Goal: Information Seeking & Learning: Learn about a topic

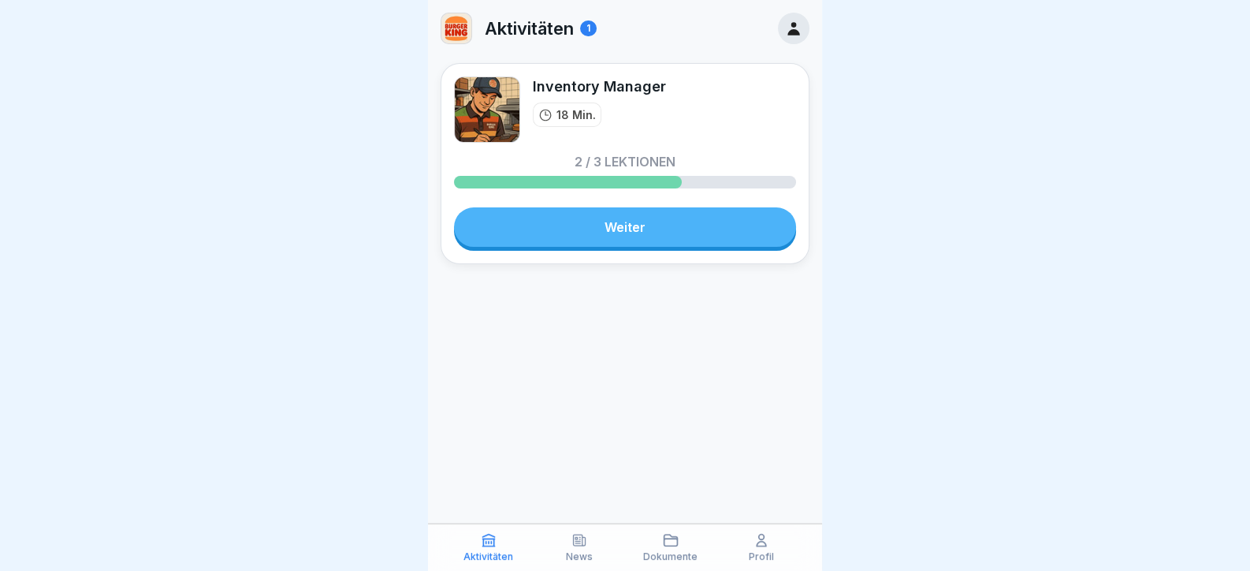
click at [646, 231] on link "Weiter" at bounding box center [625, 226] width 342 height 39
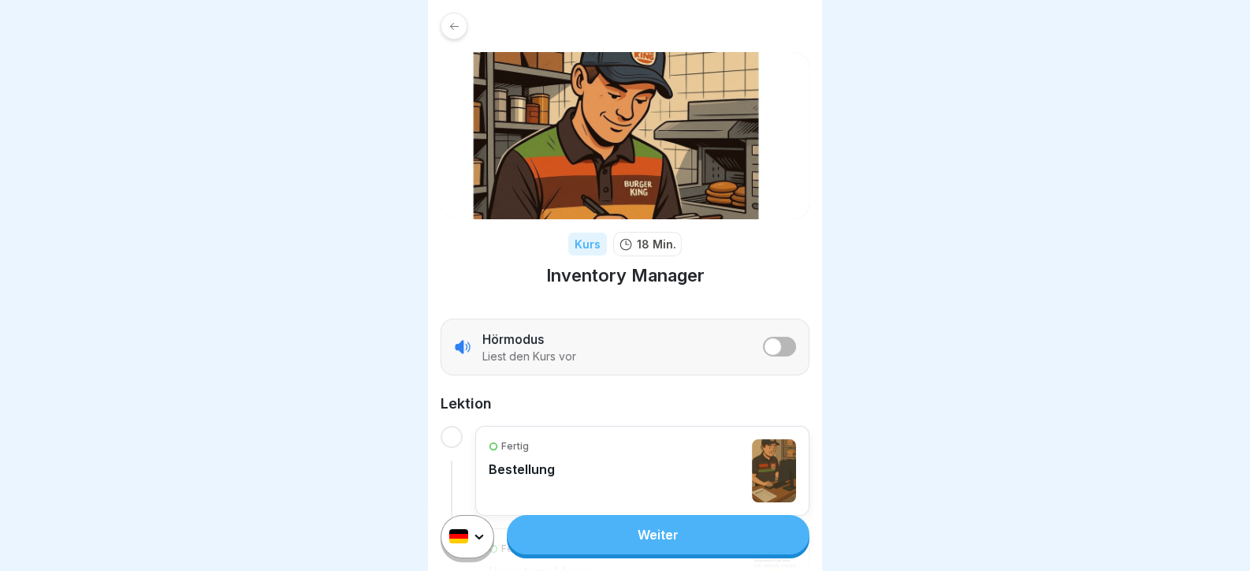
click at [623, 533] on link "Weiter" at bounding box center [658, 534] width 303 height 39
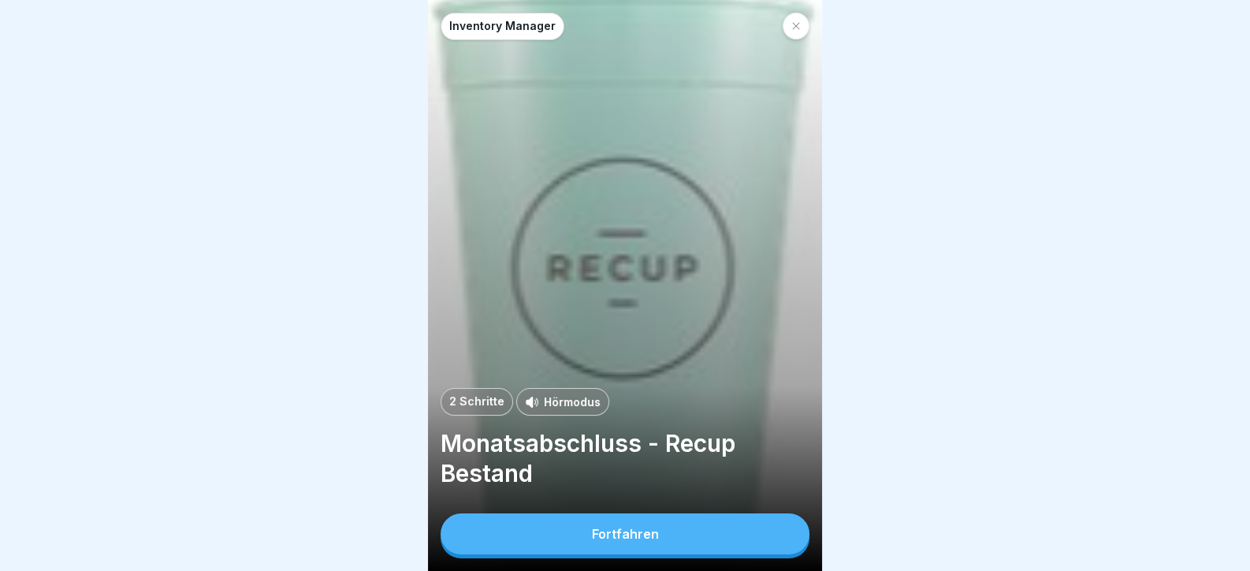
click at [626, 533] on button "Fortfahren" at bounding box center [624, 533] width 369 height 41
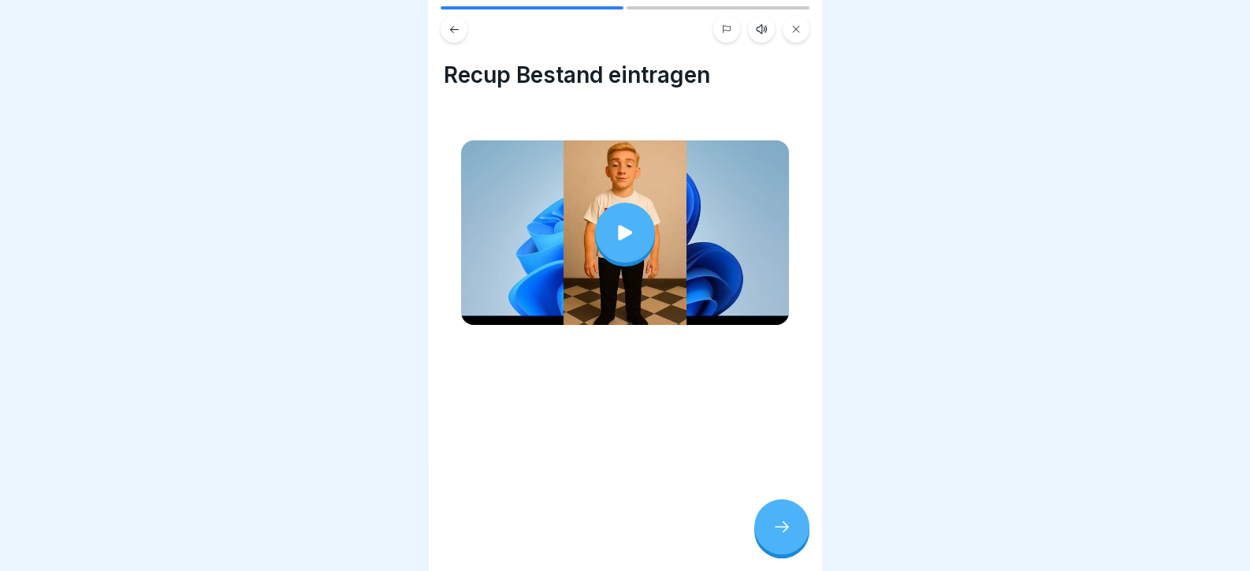
click at [611, 216] on div at bounding box center [625, 233] width 60 height 60
click at [785, 535] on icon at bounding box center [781, 526] width 19 height 19
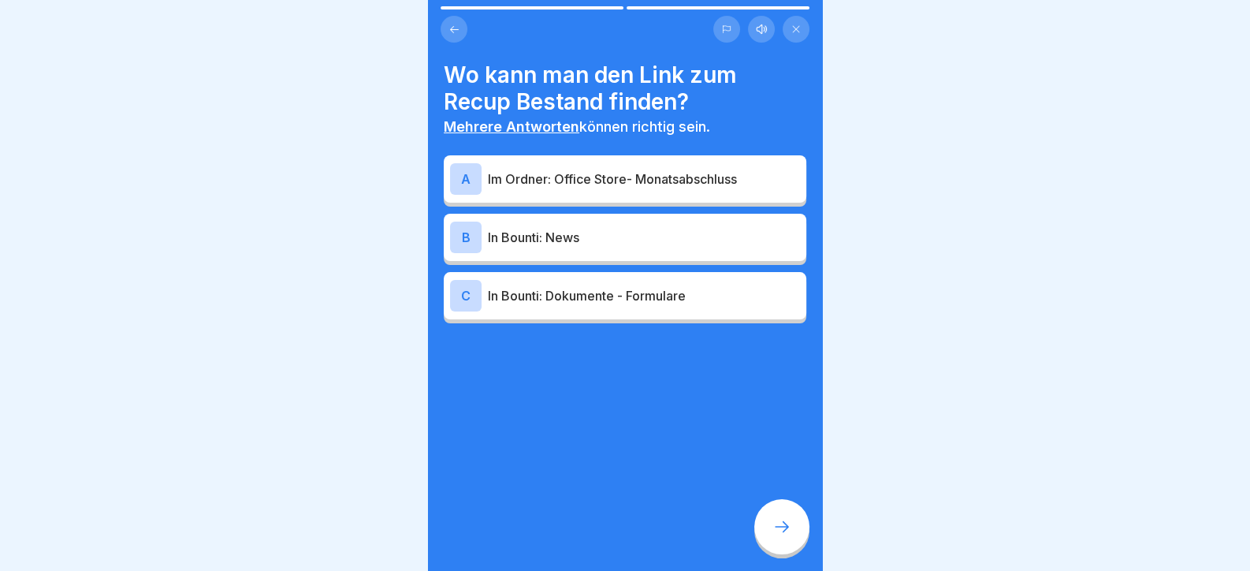
click at [568, 180] on p "Im Ordner: Office Store- Monatsabschluss" at bounding box center [644, 178] width 312 height 19
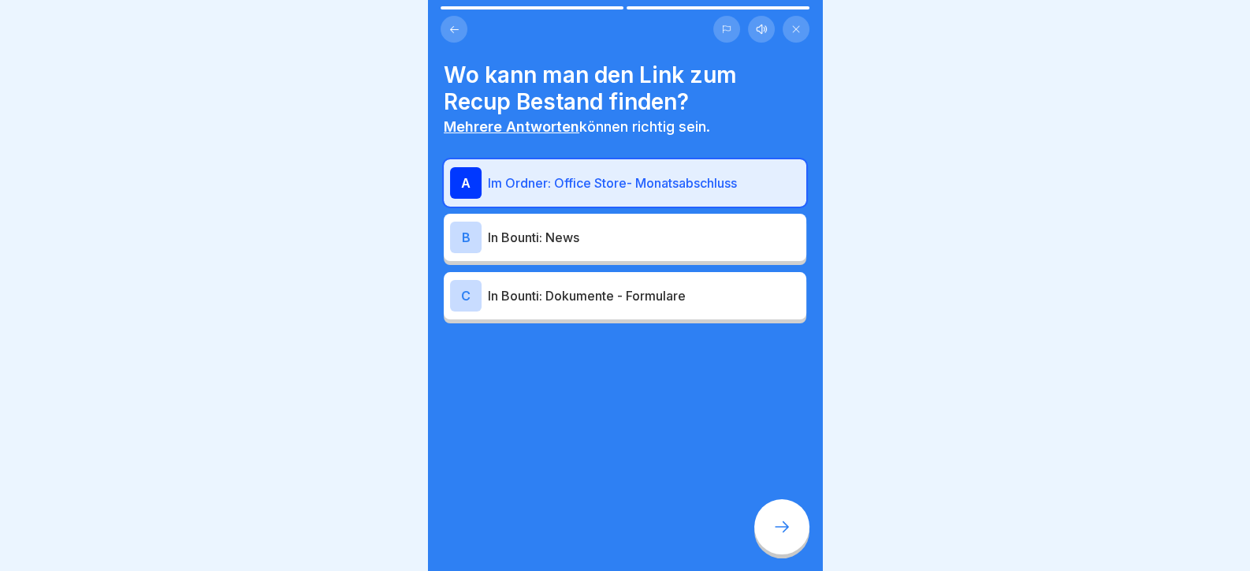
click at [615, 316] on div "C In Bounti: Dokumente - Formulare" at bounding box center [625, 295] width 362 height 47
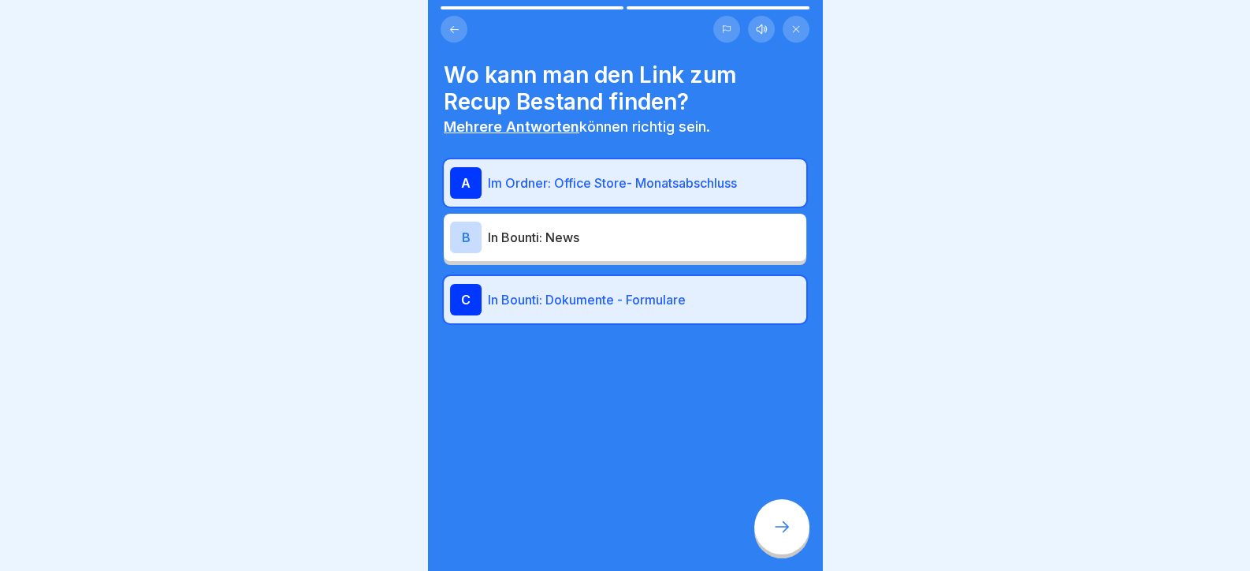
click at [772, 536] on icon at bounding box center [781, 526] width 19 height 19
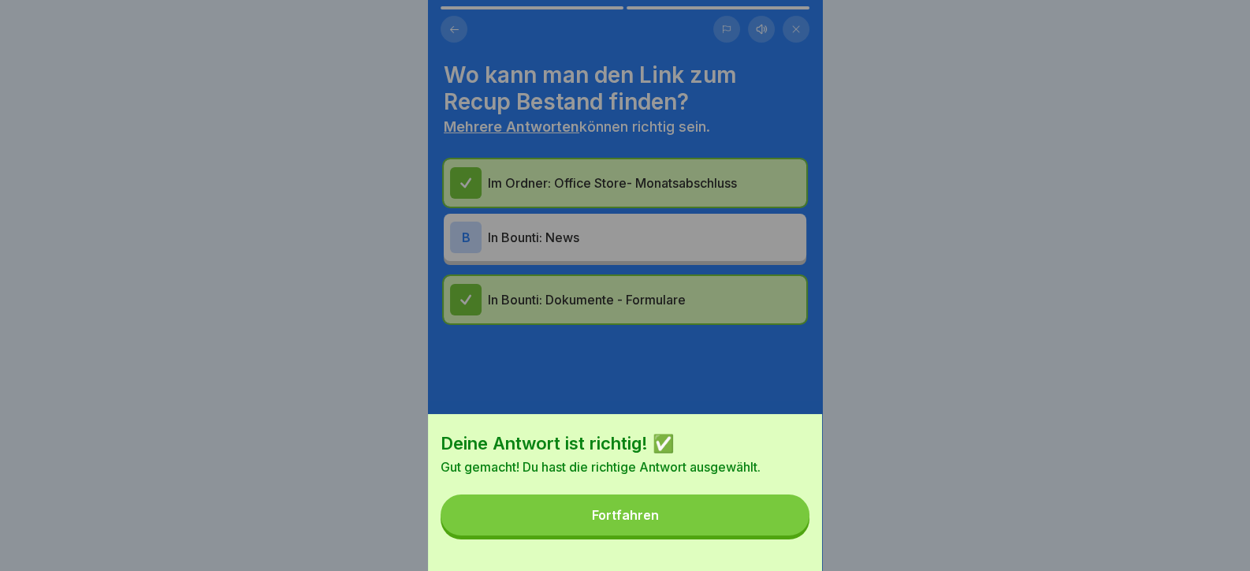
click at [630, 510] on button "Fortfahren" at bounding box center [624, 514] width 369 height 41
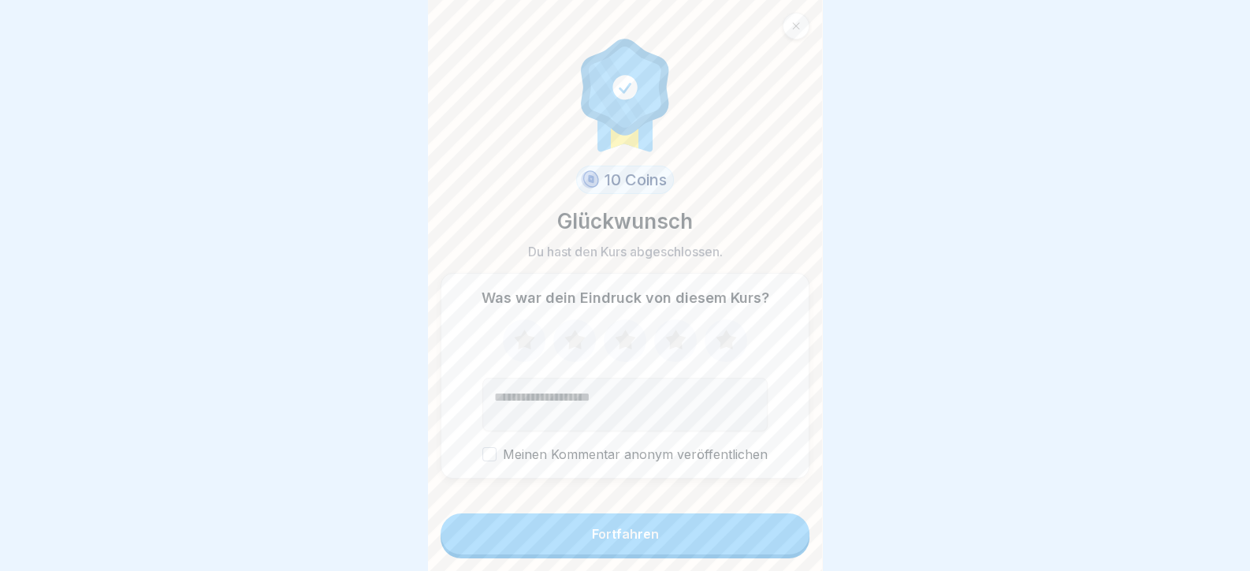
click at [642, 541] on div "Fortfahren" at bounding box center [625, 533] width 67 height 14
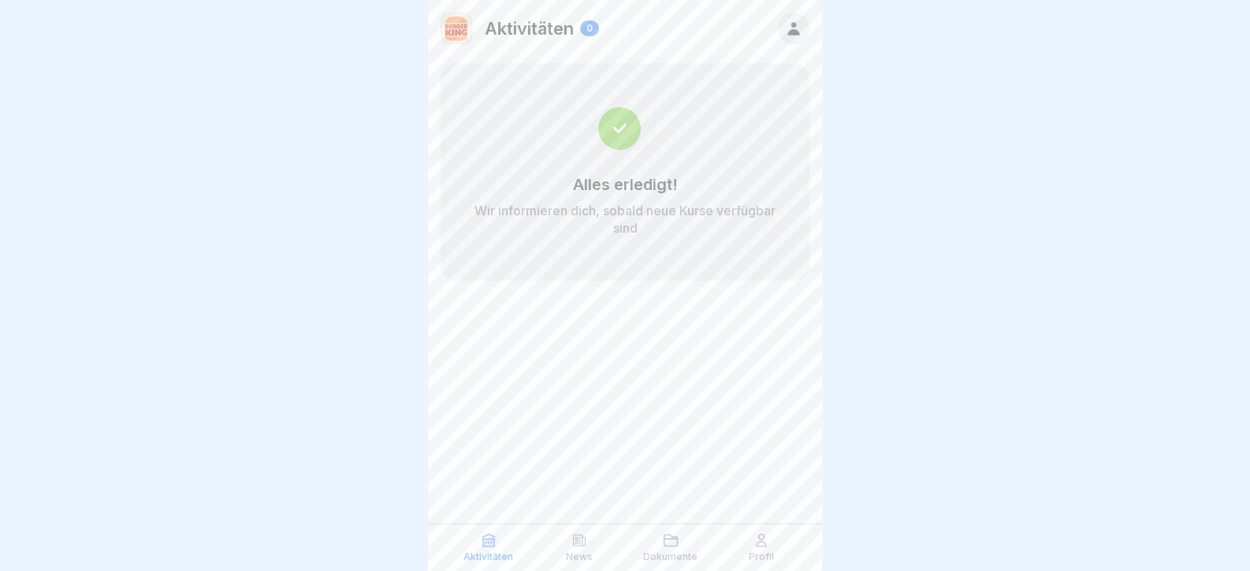
click at [792, 30] on icon at bounding box center [793, 28] width 12 height 13
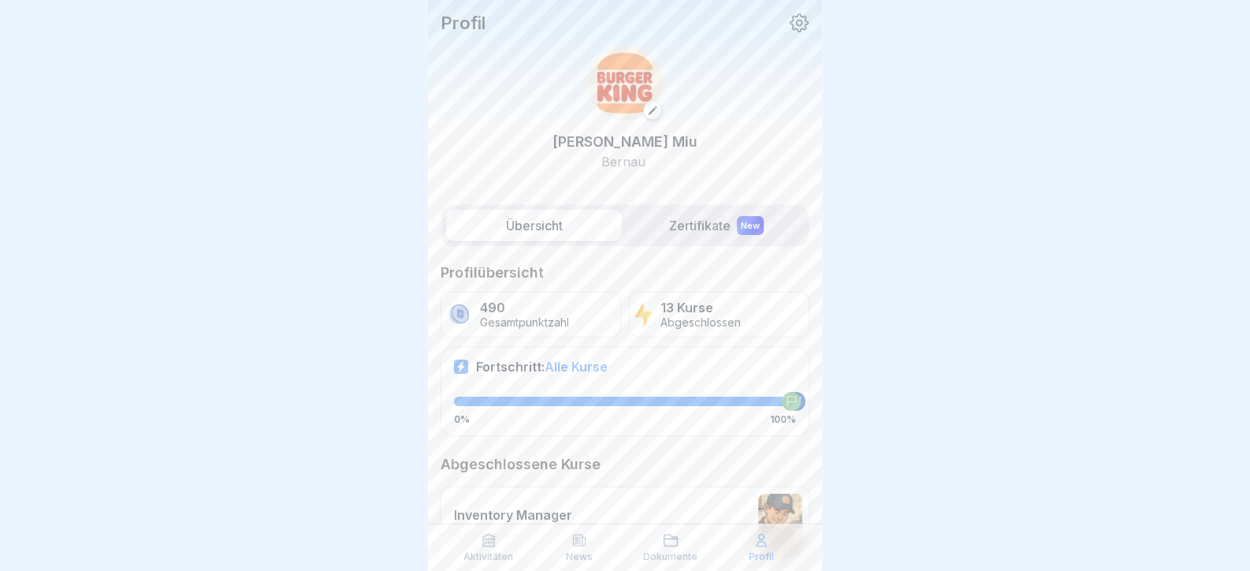
click at [790, 25] on icon at bounding box center [799, 22] width 19 height 19
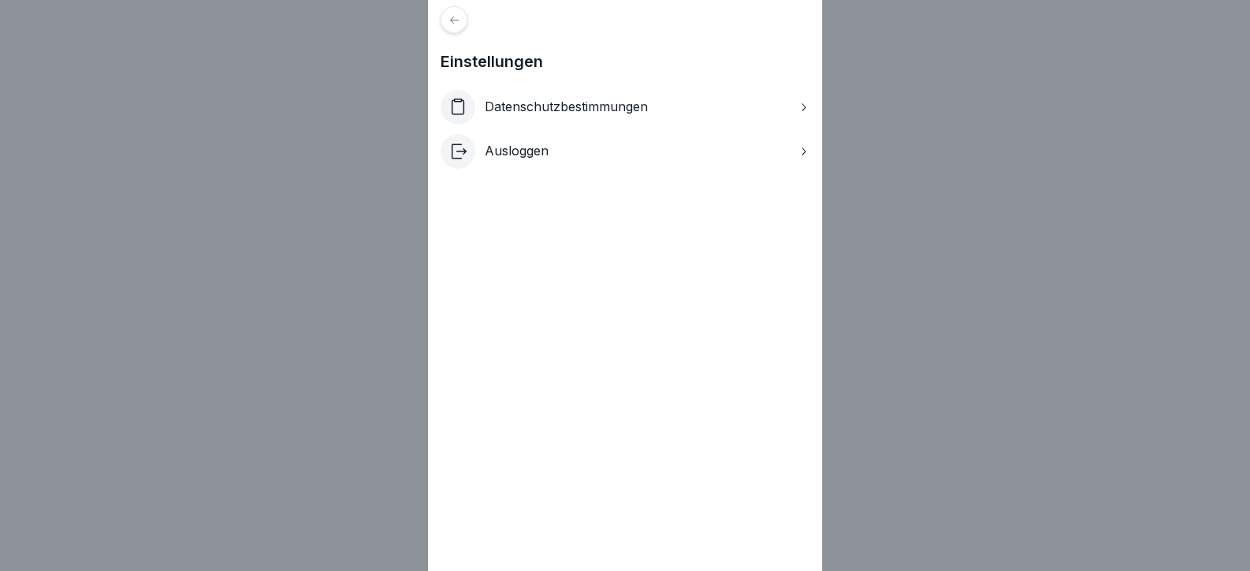
click at [526, 156] on p "Ausloggen" at bounding box center [517, 150] width 64 height 15
